Goal: Navigation & Orientation: Find specific page/section

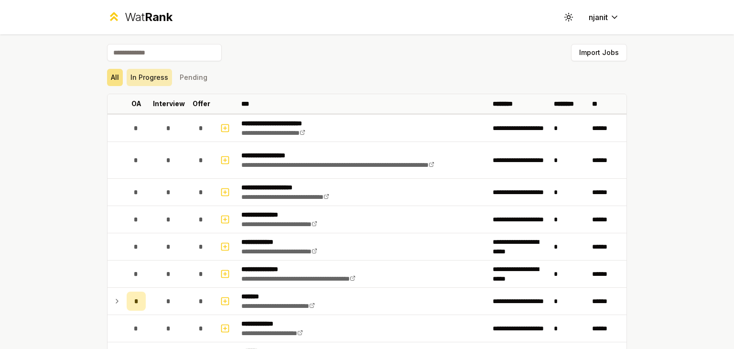
click at [134, 69] on button "In Progress" at bounding box center [149, 77] width 45 height 17
click at [151, 88] on div "All In Progress Pending" at bounding box center [367, 77] width 520 height 25
click at [147, 85] on button "In Progress" at bounding box center [149, 77] width 45 height 17
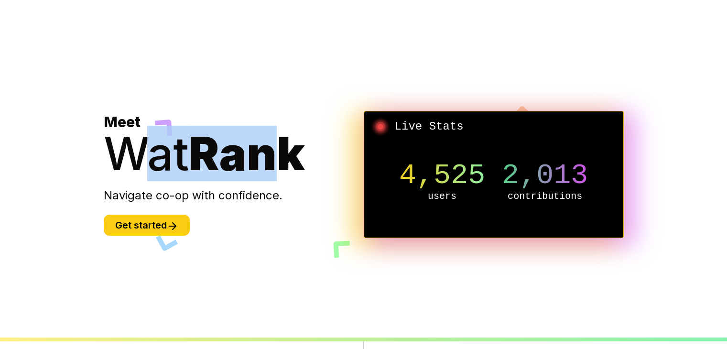
drag, startPoint x: 278, startPoint y: 150, endPoint x: 146, endPoint y: 151, distance: 131.4
click at [146, 151] on div "Wat Rank" at bounding box center [234, 153] width 260 height 46
